Goal: Task Accomplishment & Management: Use online tool/utility

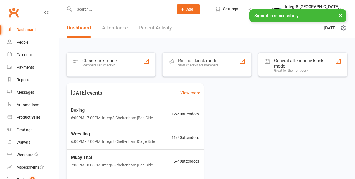
click at [202, 60] on div "Roll call kiosk mode" at bounding box center [198, 60] width 40 height 5
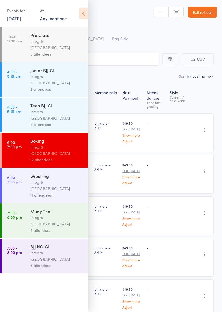
click at [57, 178] on div "Integr8 [GEOGRAPHIC_DATA]" at bounding box center [56, 255] width 53 height 13
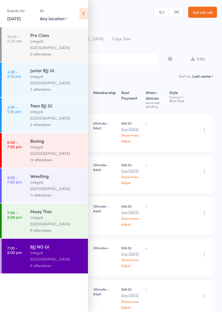
click at [92, 18] on header "Roll Call for BJJ NO GI 16 Sep 19:00 Integr8 Cheltenham Cage Side Manual search…" at bounding box center [111, 22] width 222 height 44
click at [59, 178] on div "Integr8 [GEOGRAPHIC_DATA]" at bounding box center [56, 185] width 53 height 13
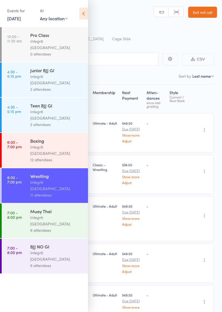
click at [82, 12] on icon at bounding box center [83, 14] width 9 height 12
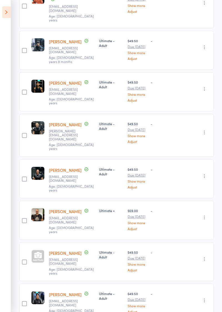
scroll to position [215, 0]
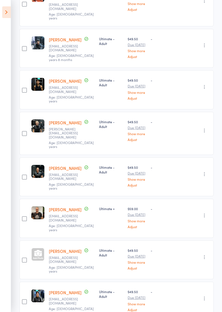
click at [28, 157] on div at bounding box center [24, 176] width 10 height 39
click at [72, 178] on div "Ayden Thay ayden.thay@gmail.com Age: 19 years" at bounding box center [72, 259] width 50 height 39
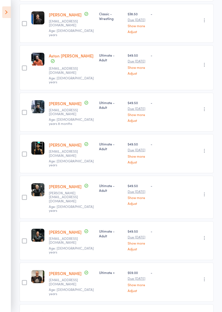
scroll to position [0, 0]
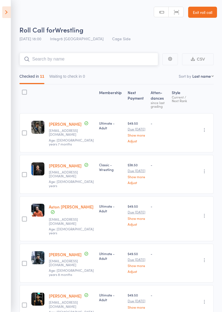
click at [74, 60] on input "search" at bounding box center [88, 59] width 139 height 13
type input "Thay"
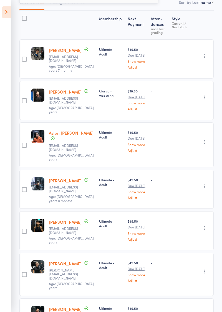
scroll to position [73, 0]
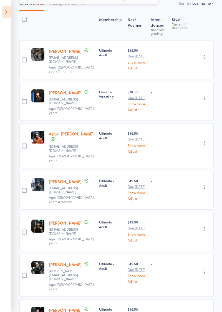
click at [10, 13] on icon at bounding box center [6, 12] width 9 height 12
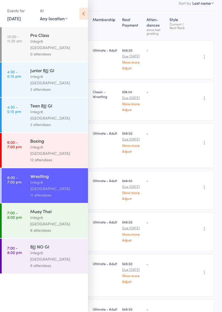
click at [56, 157] on div "12 attendees" at bounding box center [56, 160] width 53 height 6
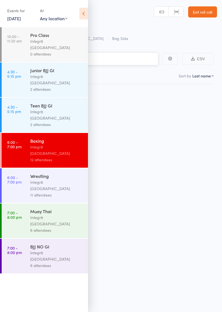
scroll to position [0, 0]
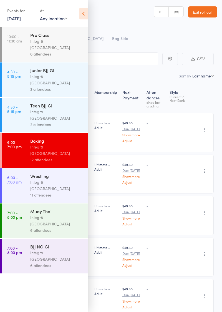
click at [85, 16] on icon at bounding box center [83, 14] width 9 height 12
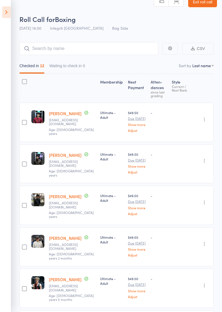
scroll to position [0, 0]
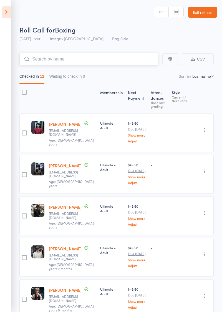
click at [88, 60] on input "search" at bounding box center [88, 59] width 139 height 13
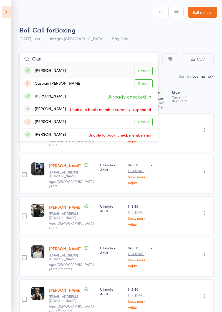
type input "Cian"
click at [142, 72] on link "Drop in" at bounding box center [144, 71] width 18 height 9
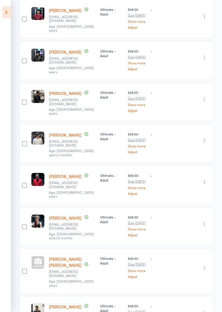
scroll to position [113, 0]
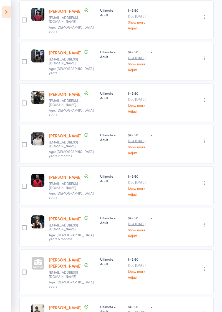
click at [7, 17] on icon at bounding box center [6, 12] width 9 height 12
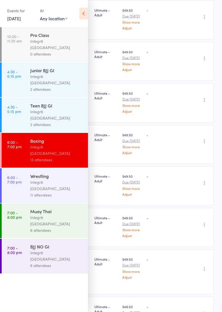
click at [59, 178] on div "Integr8 [GEOGRAPHIC_DATA]" at bounding box center [56, 255] width 53 height 13
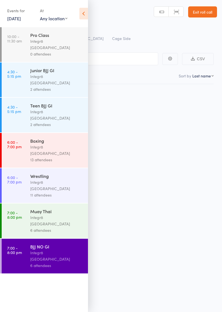
scroll to position [0, 0]
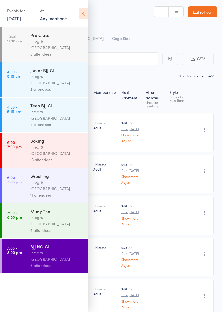
click at [85, 18] on icon at bounding box center [83, 14] width 9 height 12
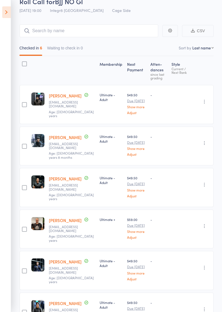
scroll to position [28, 0]
